Goal: Navigation & Orientation: Find specific page/section

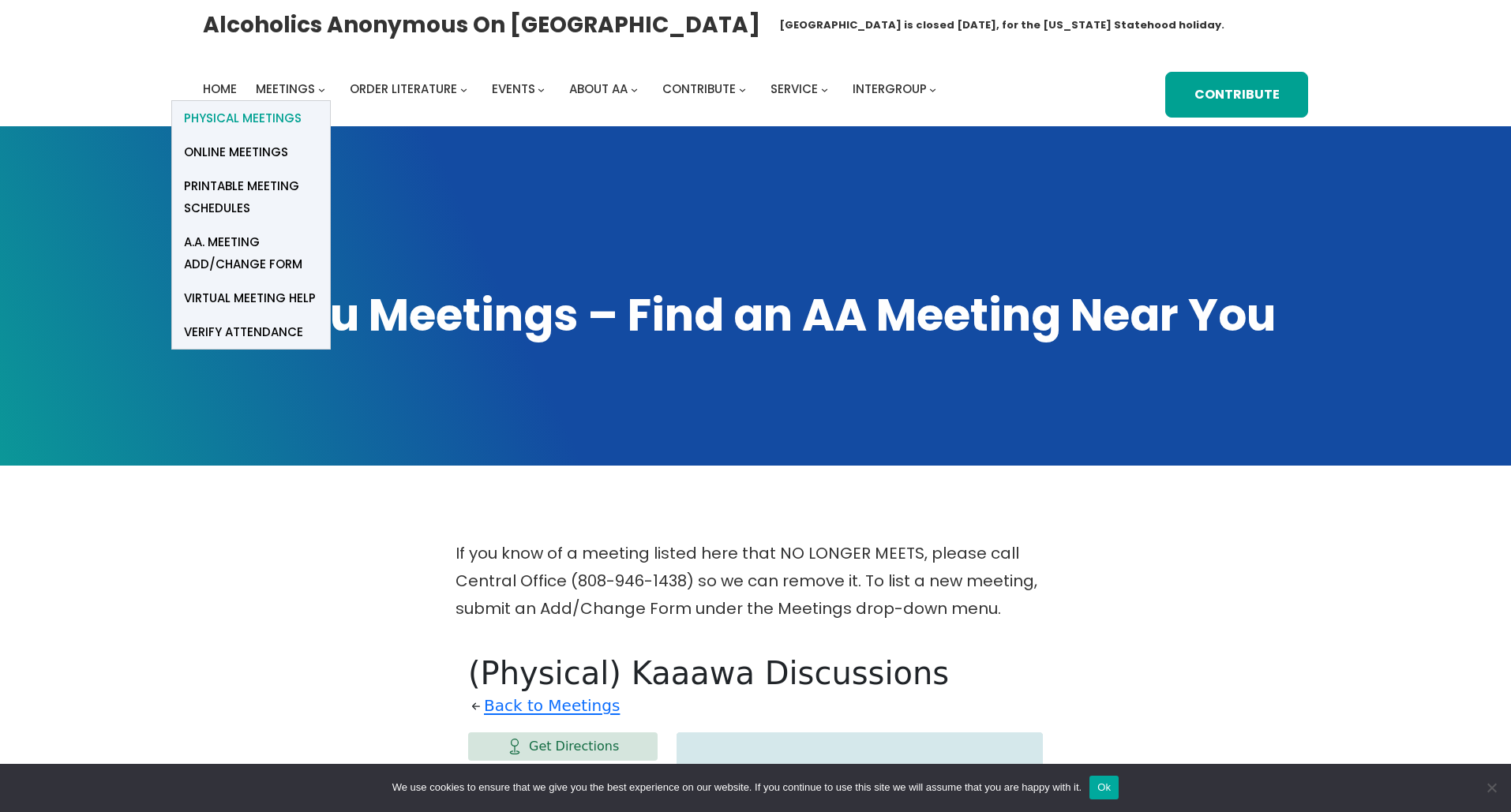
click at [263, 110] on span "Physical Meetings" at bounding box center [243, 119] width 118 height 22
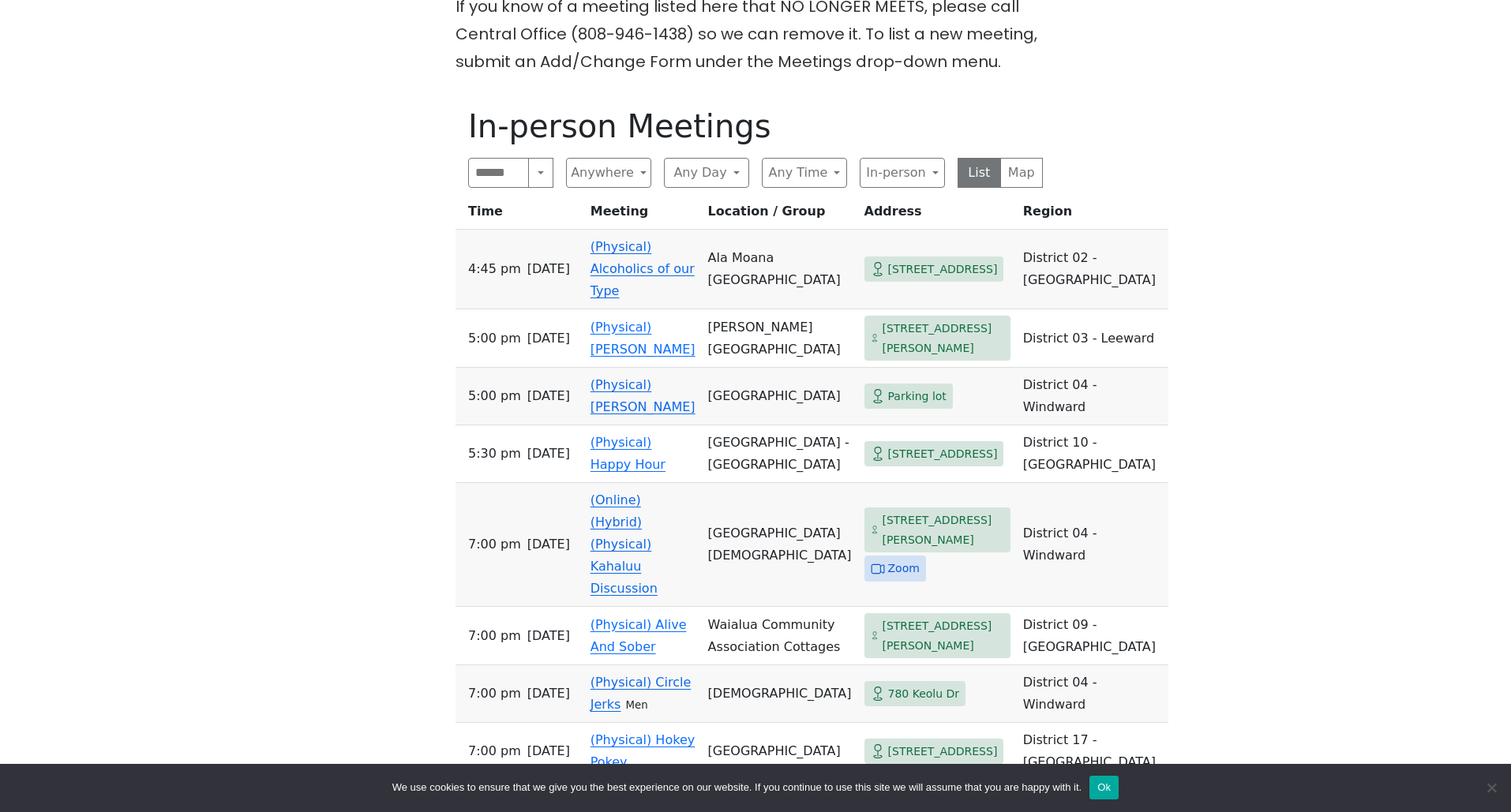
scroll to position [551, 0]
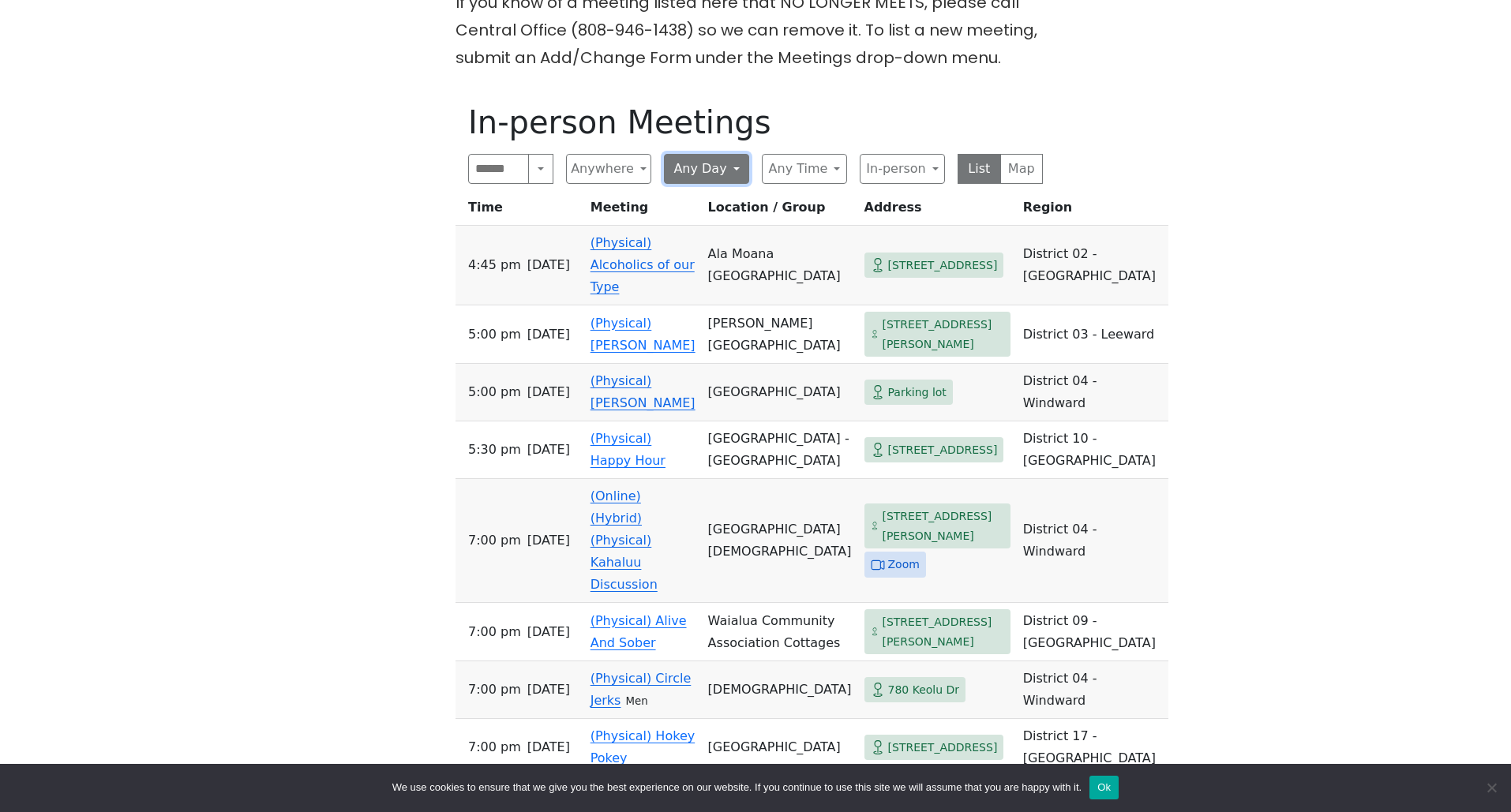
click at [735, 166] on button "Any Day" at bounding box center [706, 169] width 85 height 30
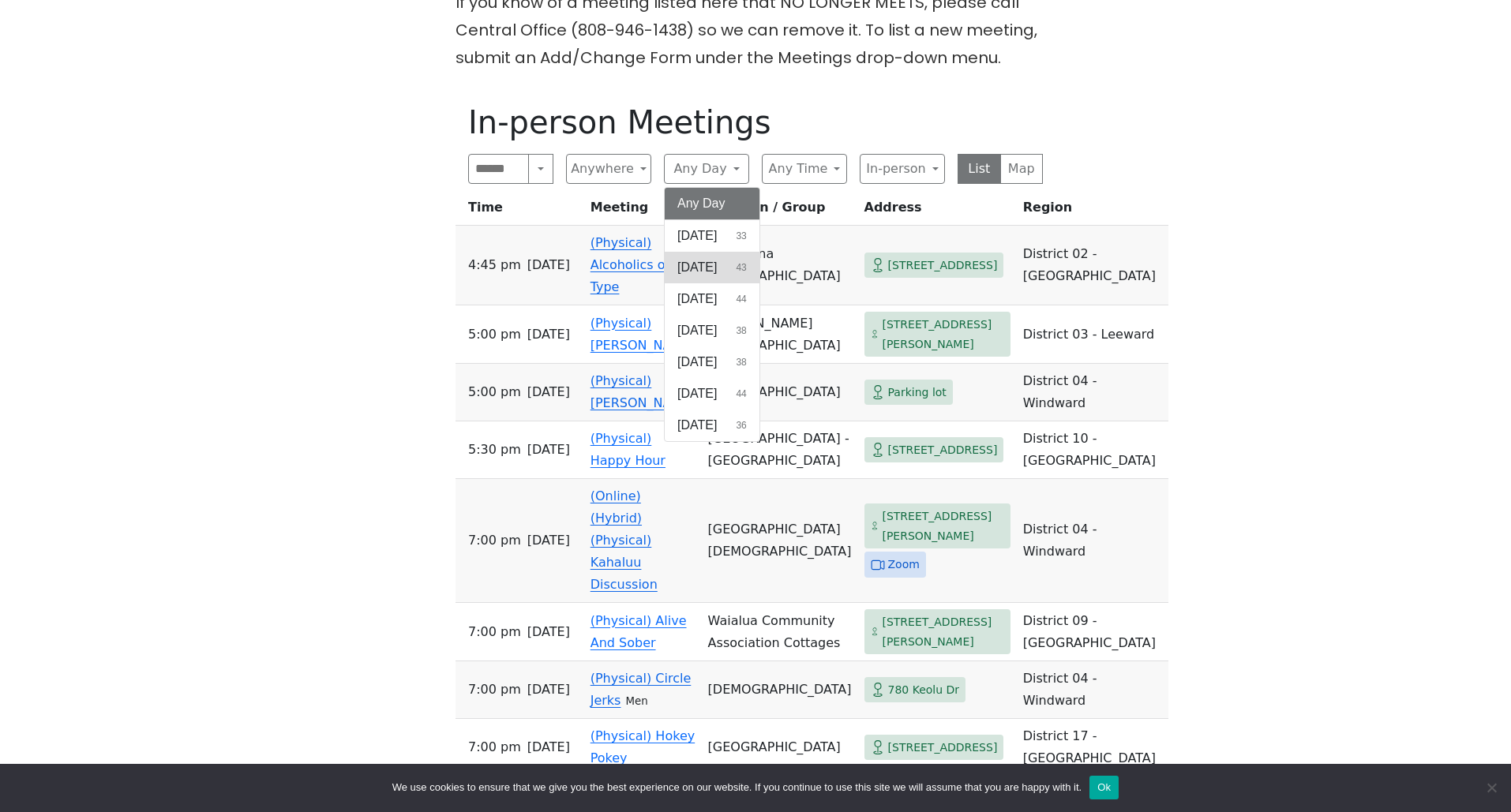
click at [717, 266] on span "Monday" at bounding box center [697, 267] width 40 height 19
